Goal: Task Accomplishment & Management: Complete application form

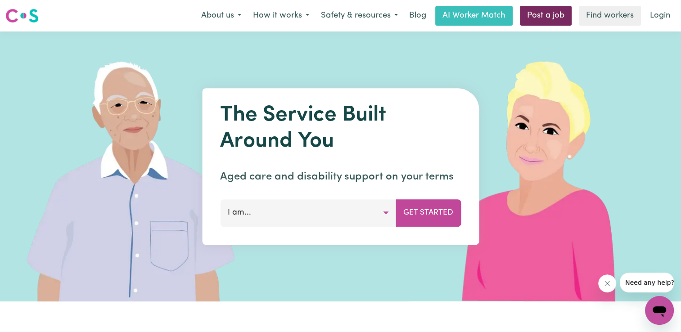
click at [537, 17] on link "Post a job" at bounding box center [546, 16] width 52 height 20
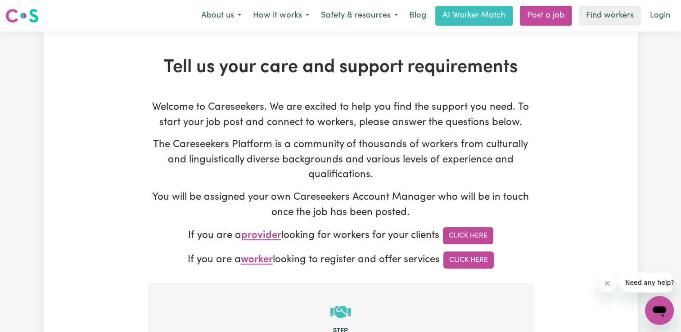
type input "[EMAIL_ADDRESS][DOMAIN_NAME]"
click at [461, 264] on link "Click Here" at bounding box center [468, 260] width 50 height 17
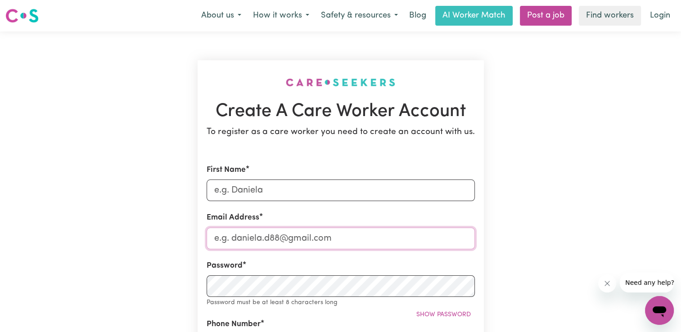
type input "[EMAIL_ADDRESS][DOMAIN_NAME]"
